Goal: Information Seeking & Learning: Learn about a topic

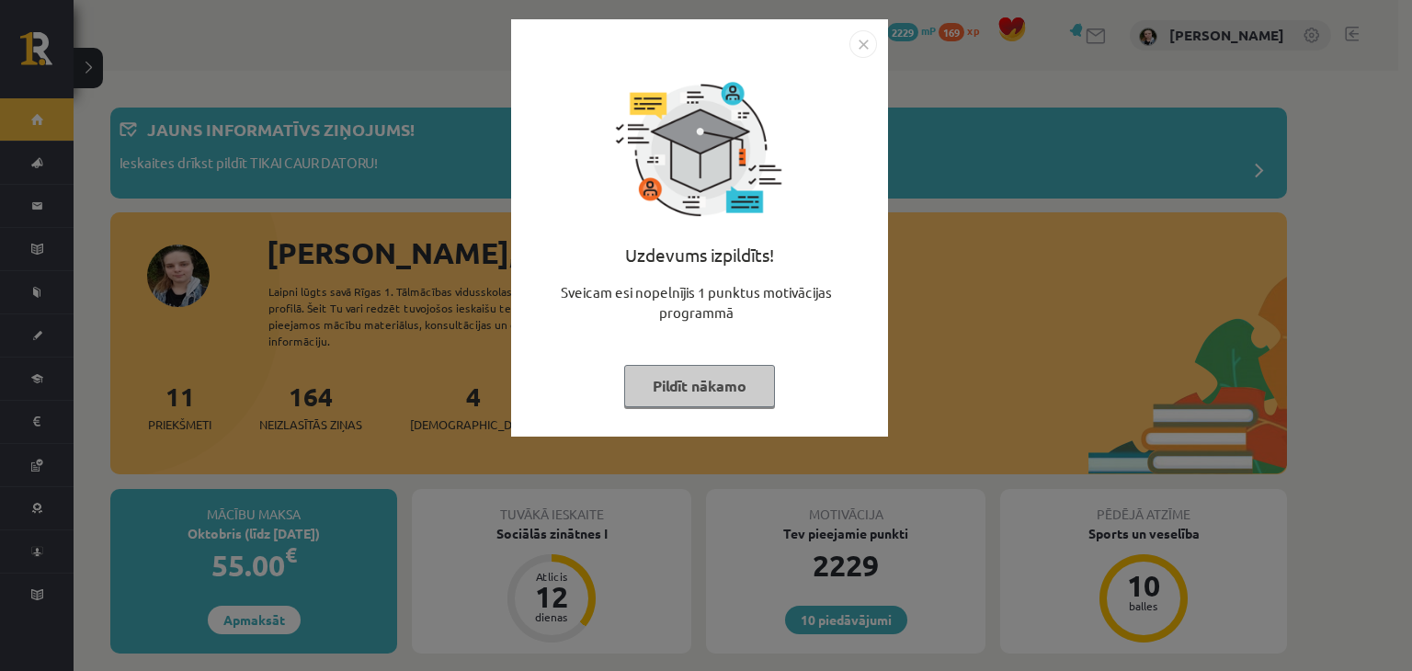
click at [669, 380] on button "Pildīt nākamo" at bounding box center [699, 386] width 151 height 42
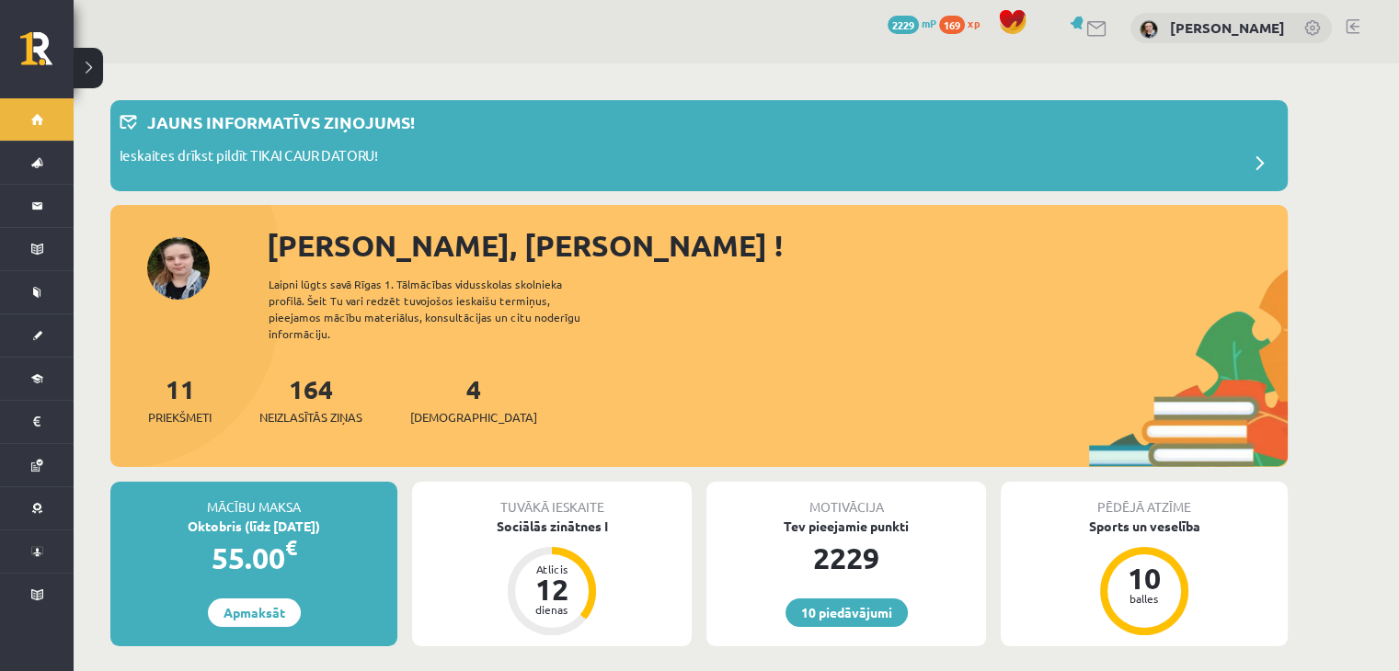
scroll to position [6, 0]
click at [967, 28] on span "xp" at bounding box center [973, 24] width 12 height 15
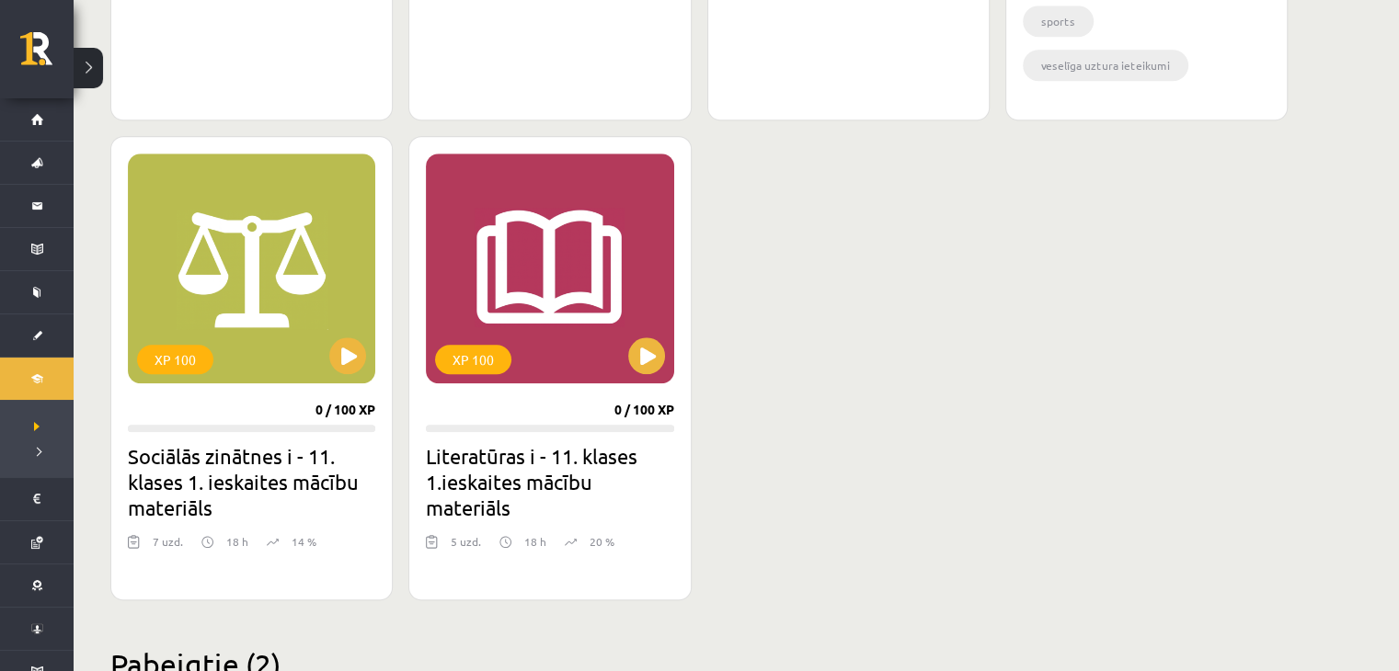
scroll to position [1541, 0]
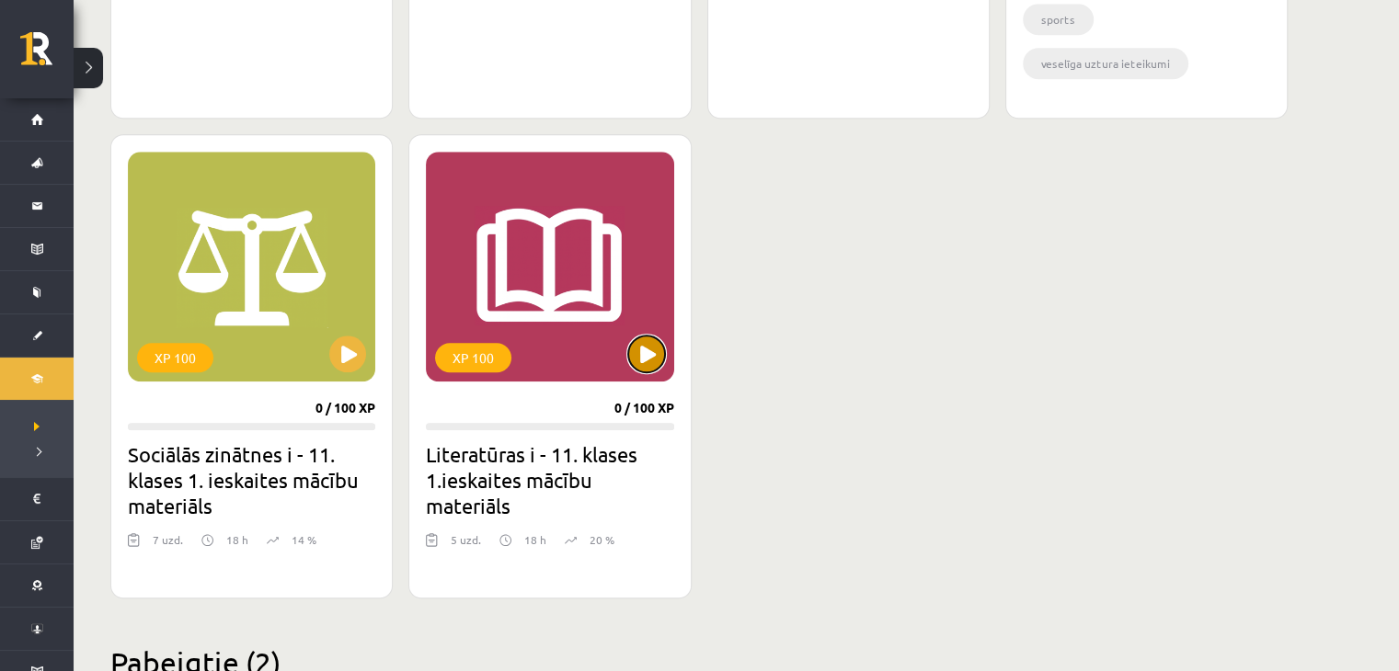
click at [635, 351] on button at bounding box center [646, 354] width 37 height 37
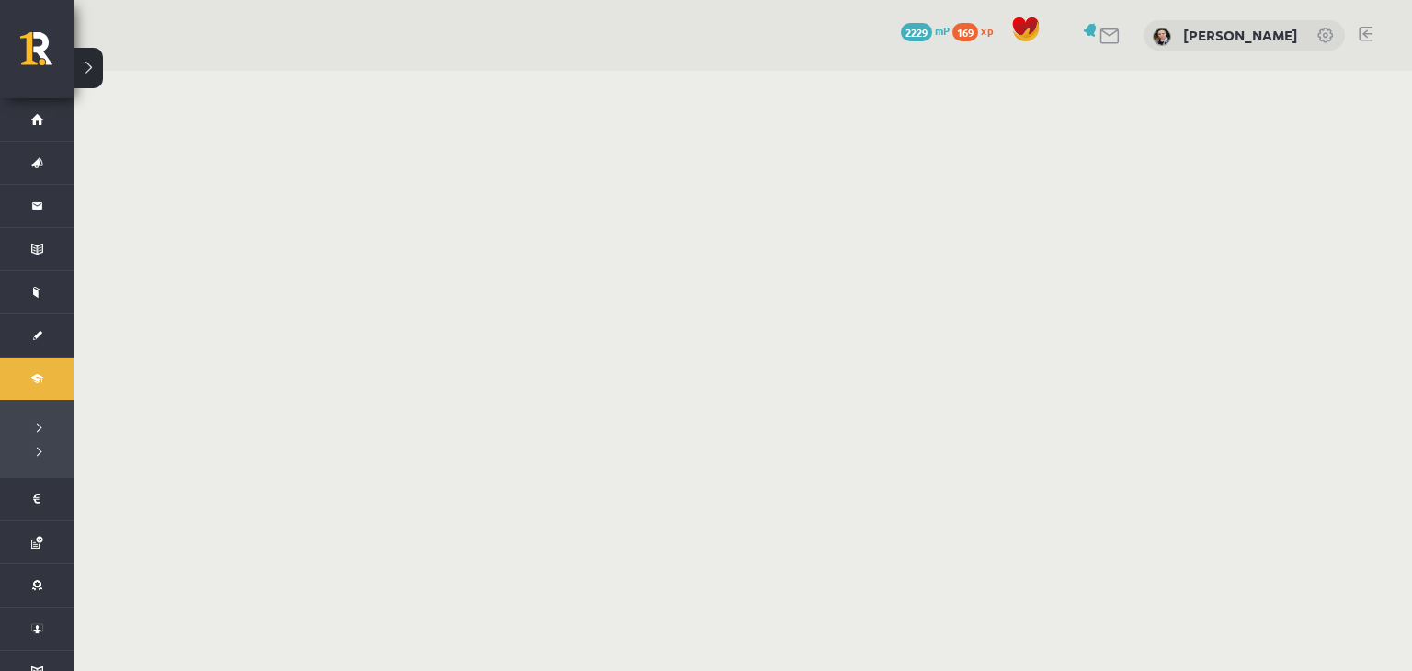
click at [635, 351] on body "0 Dāvanas 2229 mP 169 xp Dita Maija Kalniņa-Rainska Sākums Aktuāli Kā mācīties …" at bounding box center [706, 335] width 1412 height 671
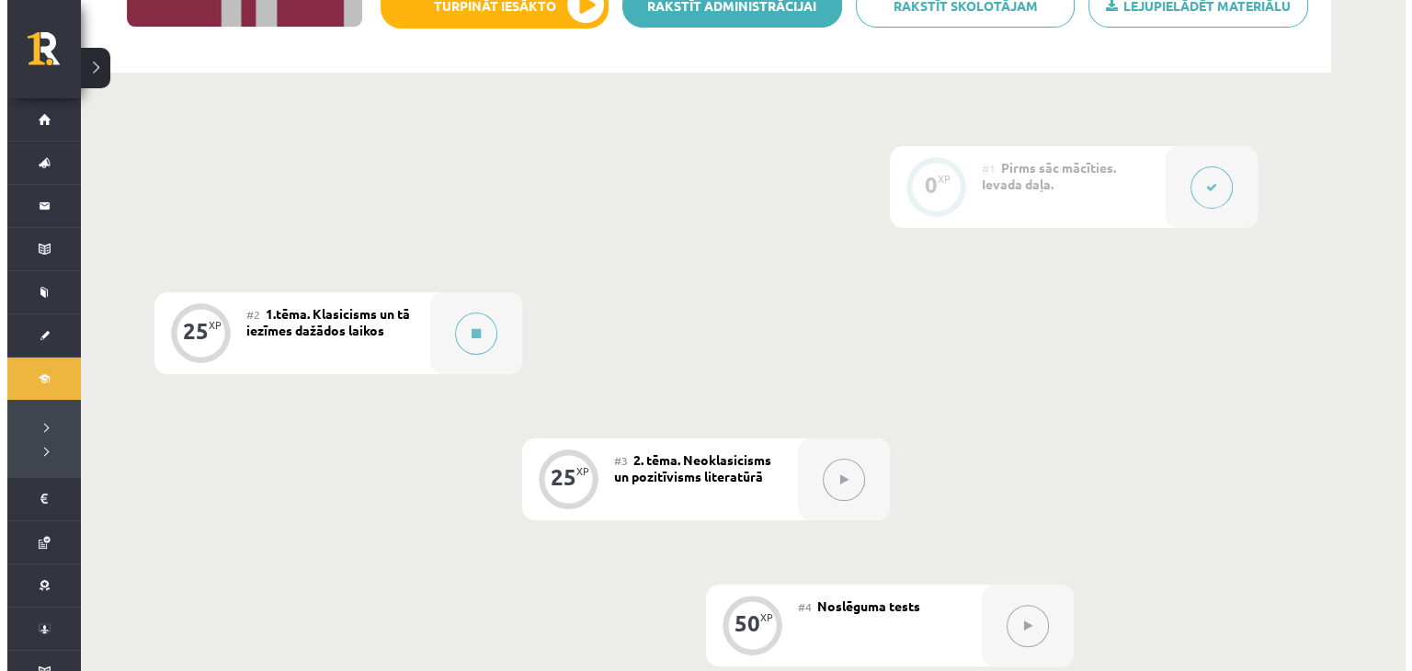
scroll to position [348, 0]
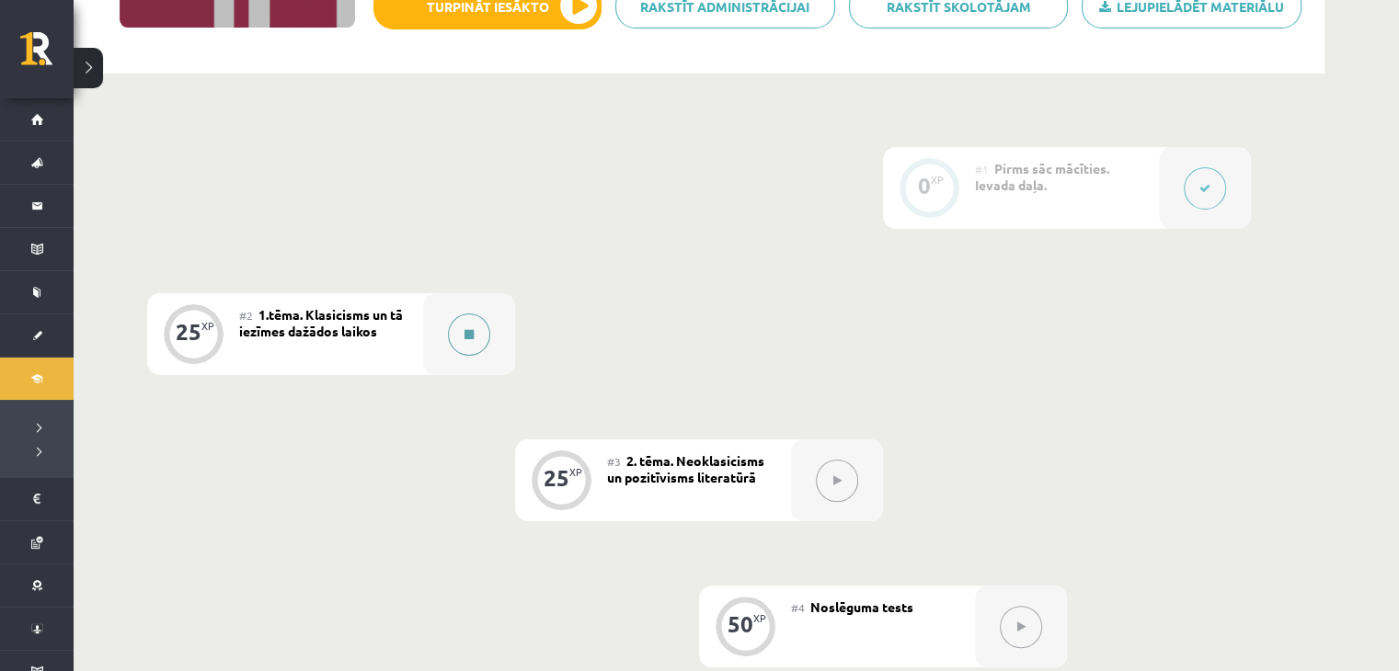
click at [474, 327] on button at bounding box center [469, 335] width 42 height 42
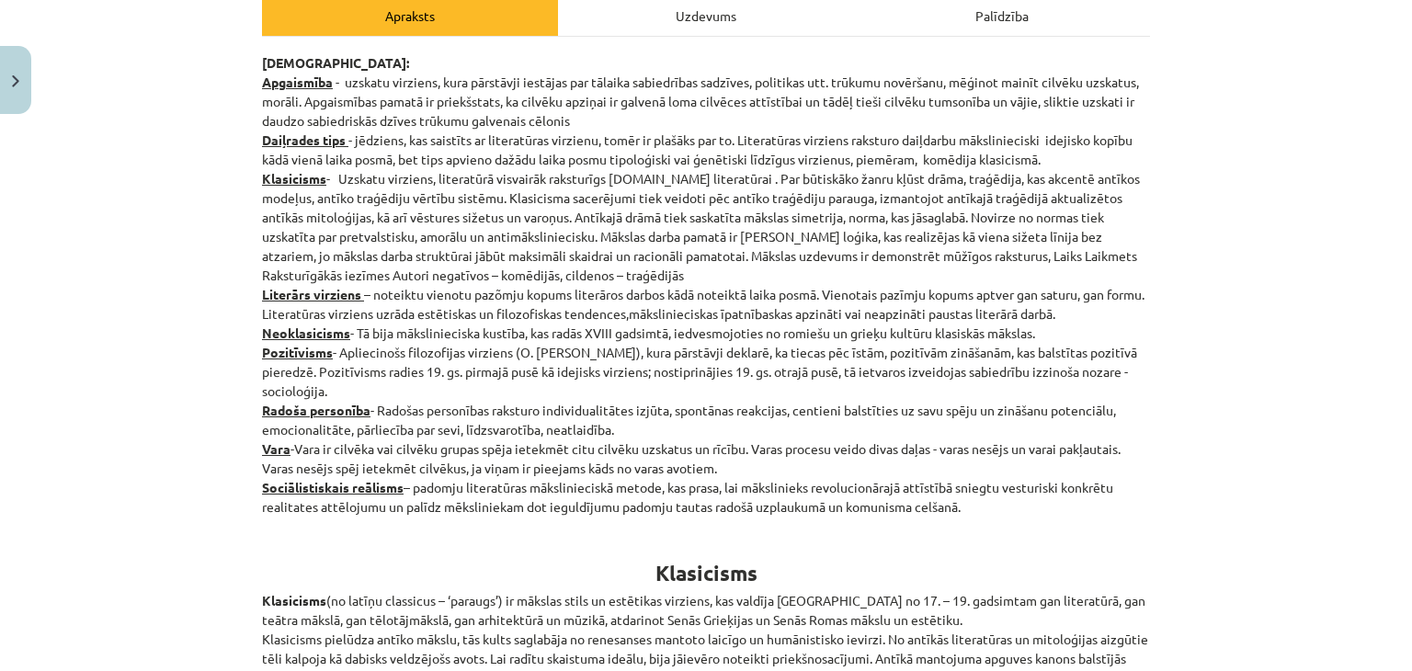
scroll to position [280, 0]
